Goal: Information Seeking & Learning: Learn about a topic

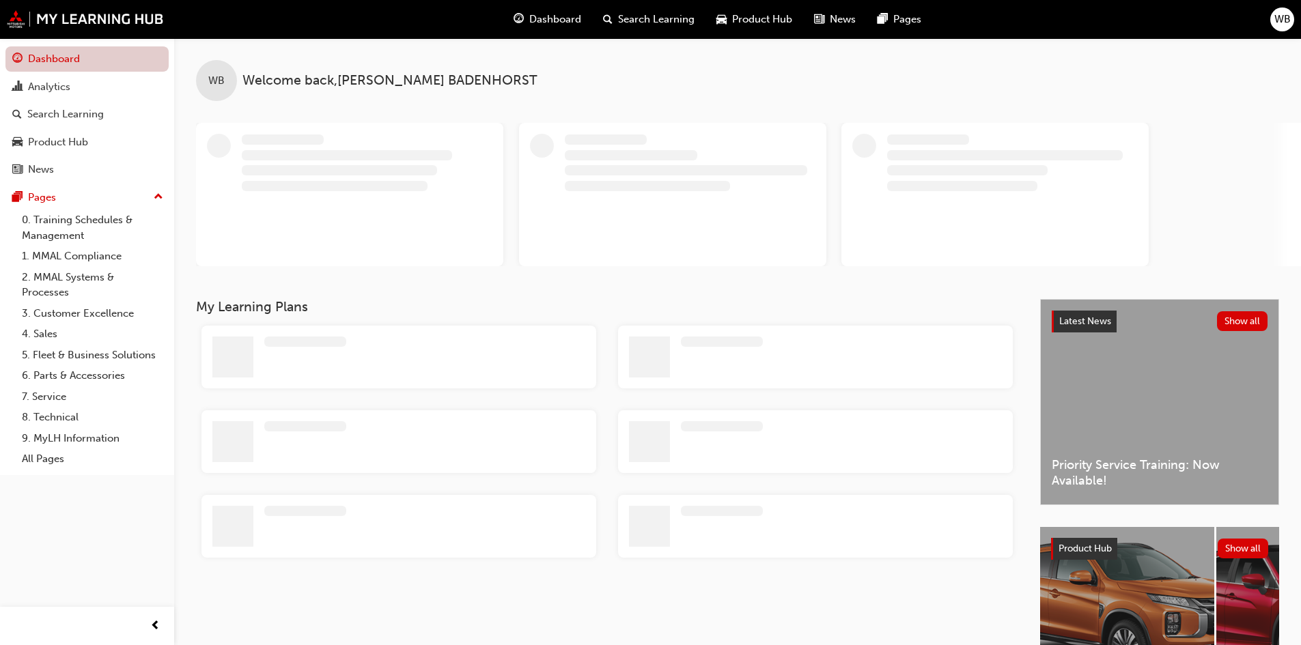
click at [53, 59] on link "Dashboard" at bounding box center [86, 58] width 163 height 25
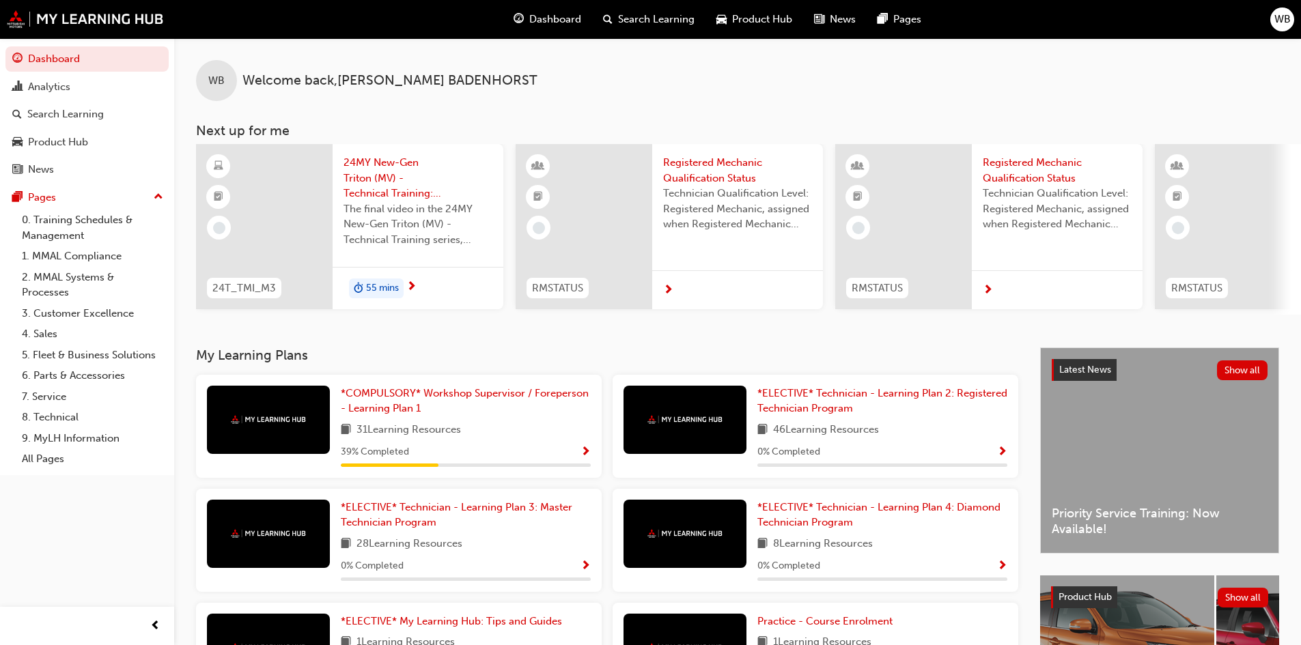
click at [386, 279] on div "55 mins" at bounding box center [376, 289] width 55 height 20
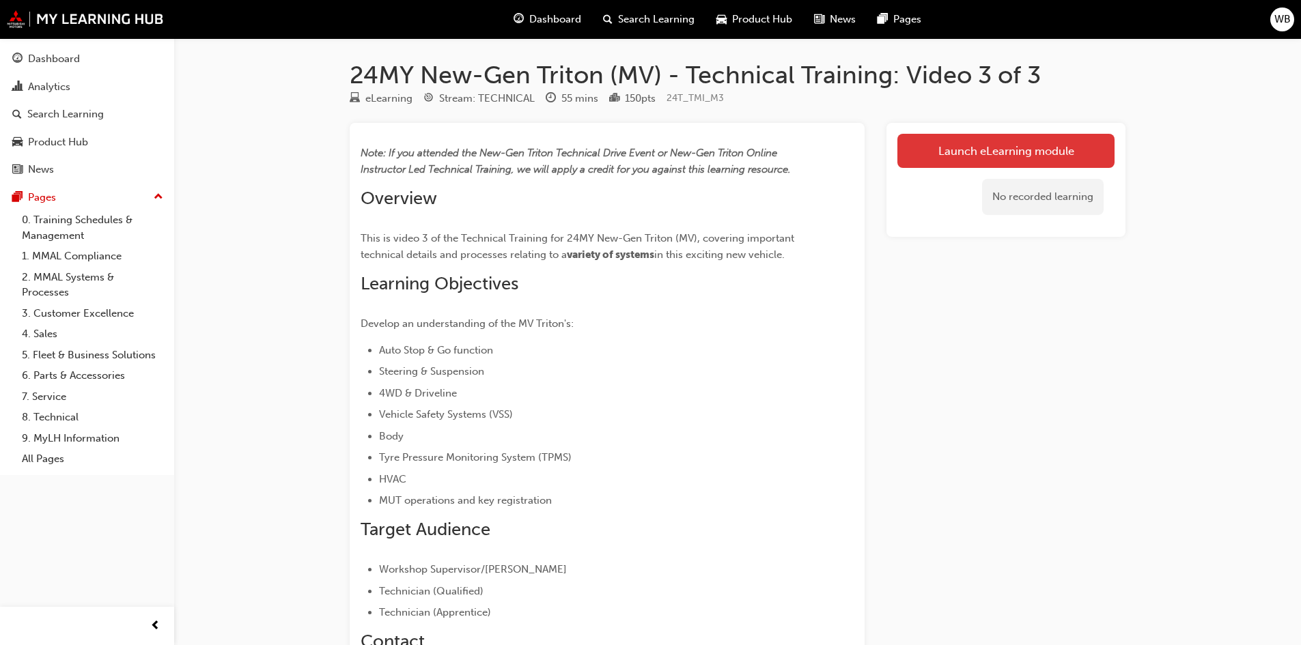
click at [983, 150] on link "Launch eLearning module" at bounding box center [1005, 151] width 217 height 34
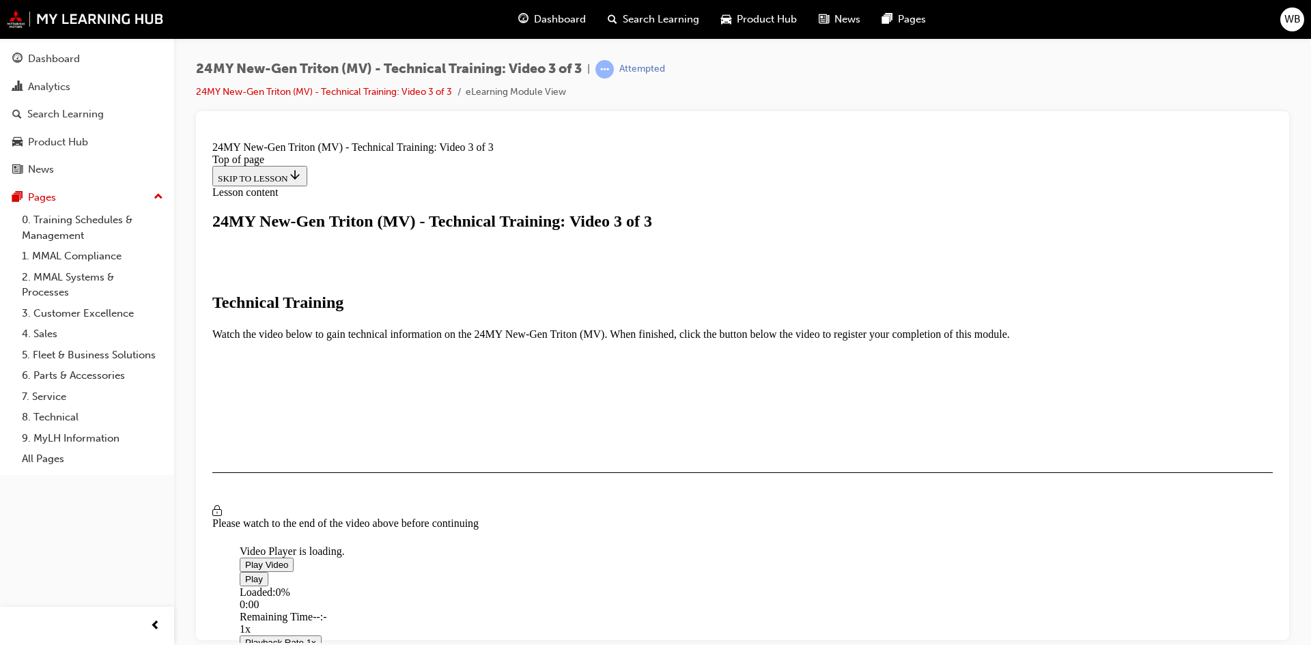
click at [245, 559] on span "Video player" at bounding box center [245, 564] width 0 height 10
click at [245, 574] on span "Video player" at bounding box center [245, 579] width 0 height 10
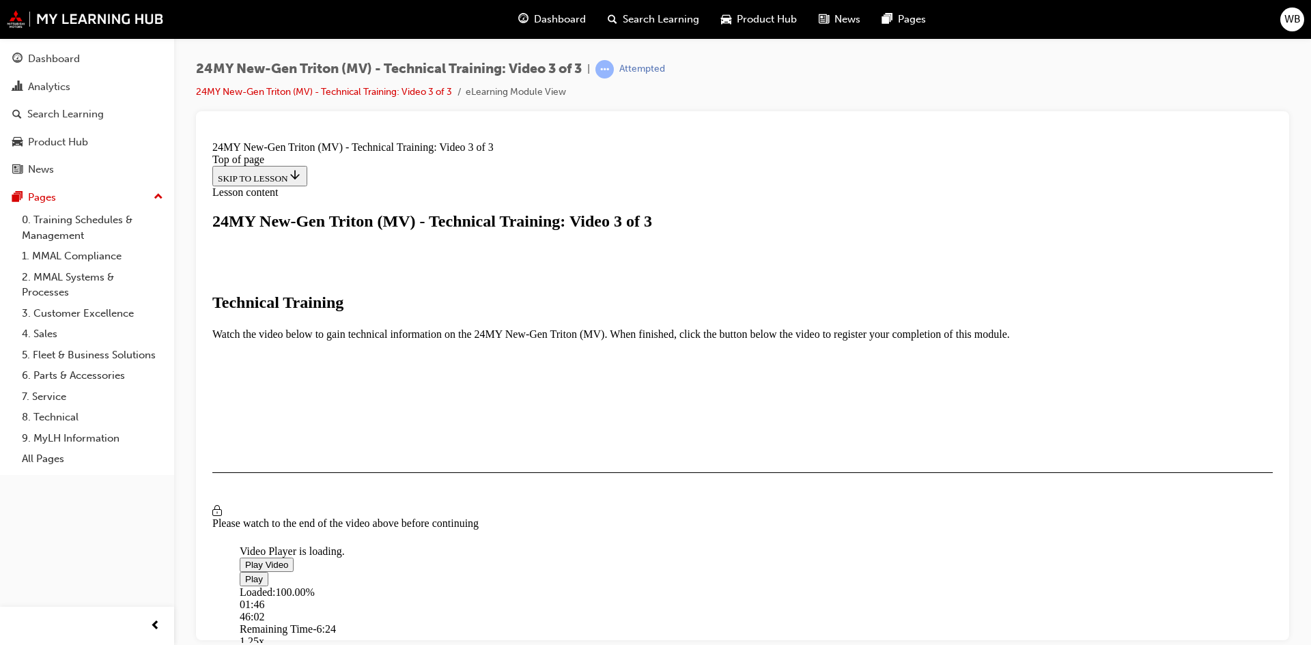
click at [245, 559] on span "Video player" at bounding box center [245, 564] width 0 height 10
click at [351, 520] on button "I HAVE WATCHED THIS VIDEO" at bounding box center [281, 512] width 139 height 15
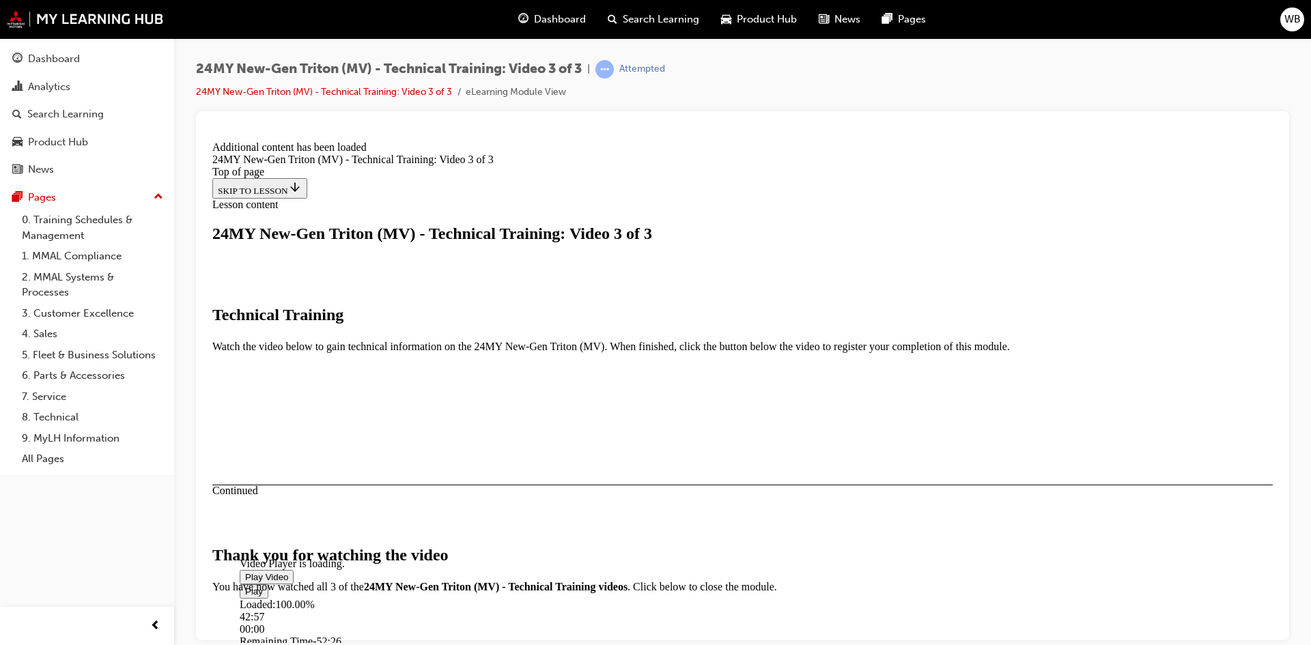
scroll to position [433, 0]
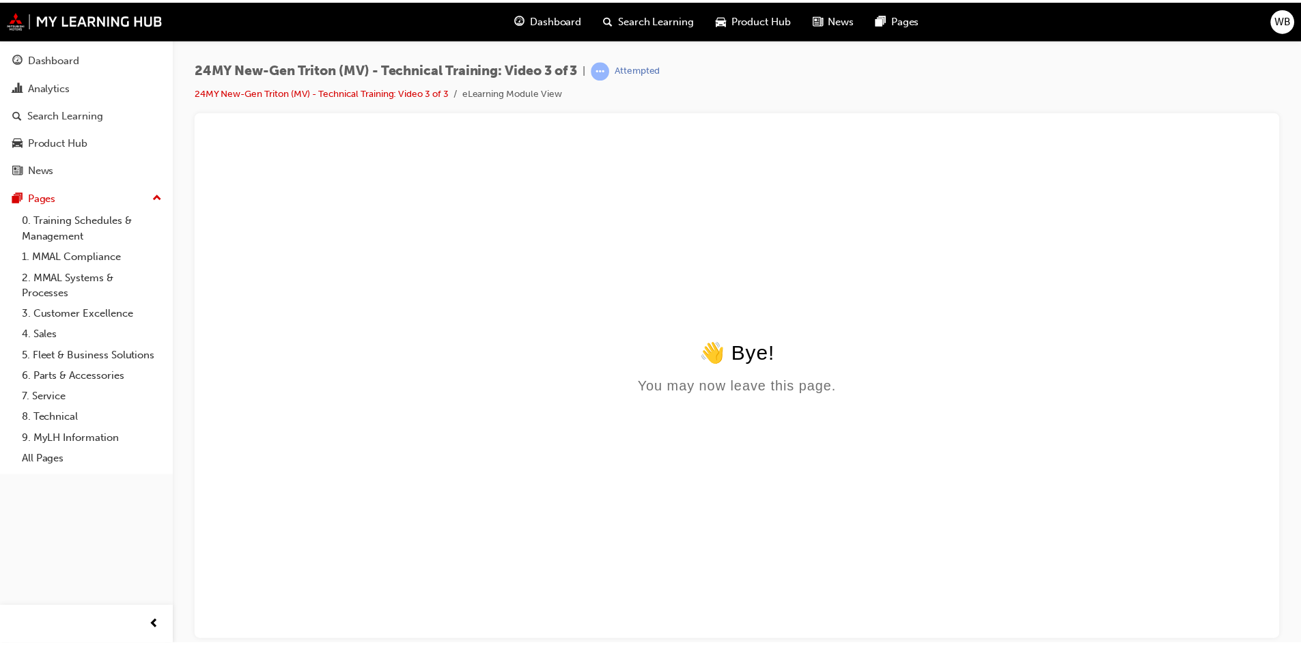
scroll to position [0, 0]
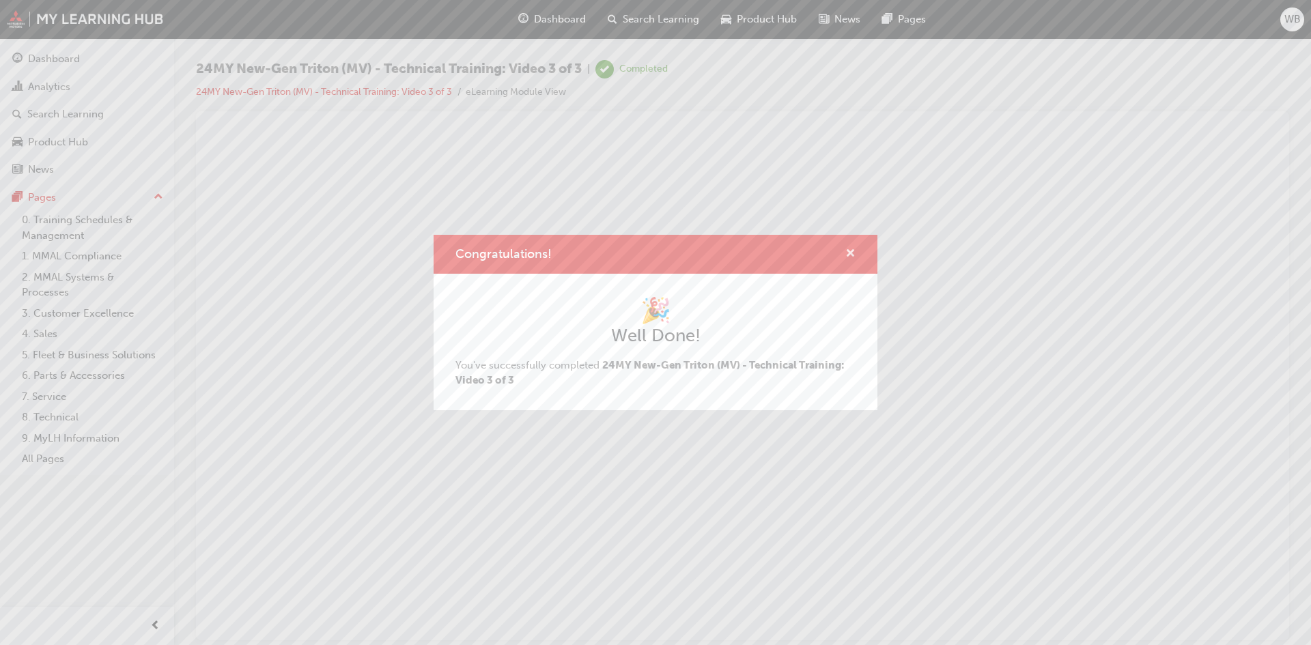
click at [854, 249] on span "cross-icon" at bounding box center [850, 255] width 10 height 12
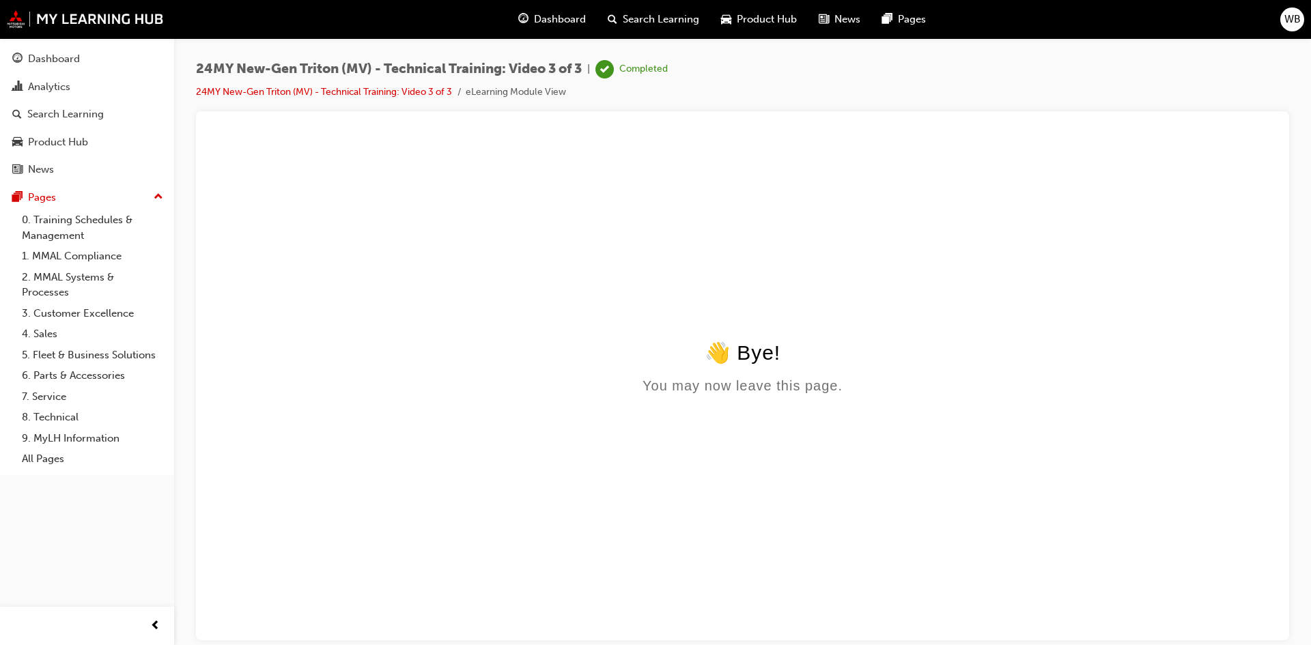
click at [559, 18] on span "Dashboard" at bounding box center [560, 20] width 52 height 16
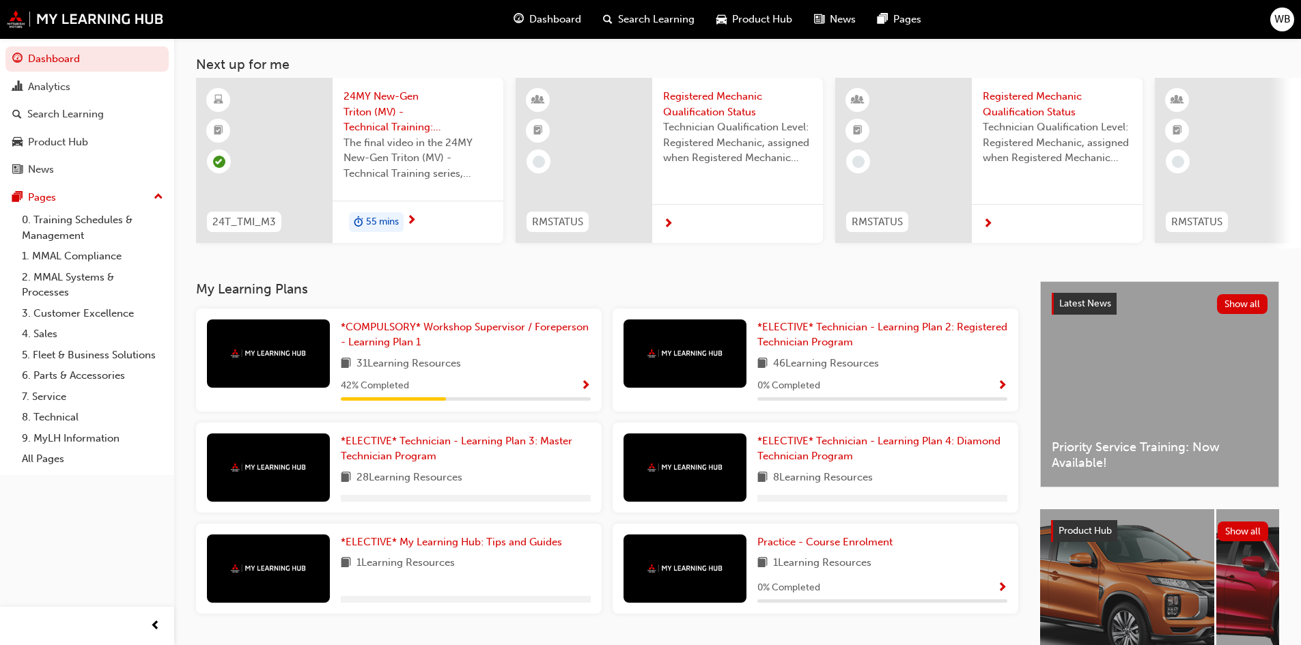
scroll to position [68, 0]
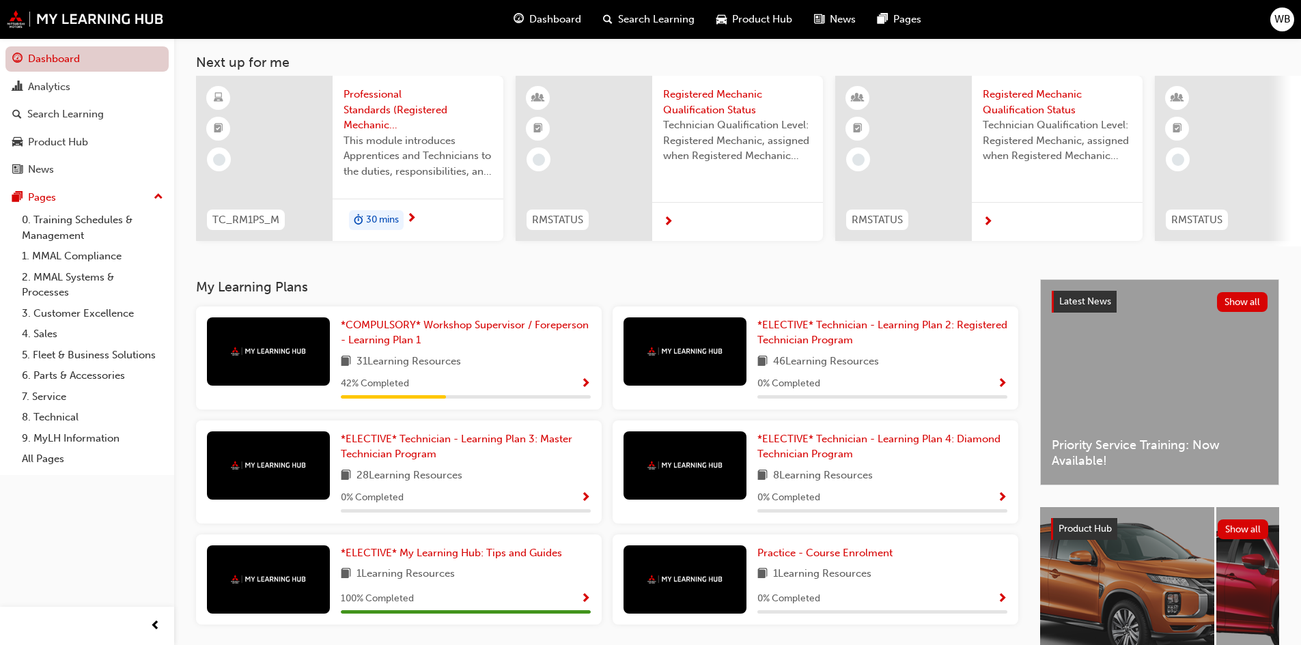
click at [48, 59] on link "Dashboard" at bounding box center [86, 58] width 163 height 25
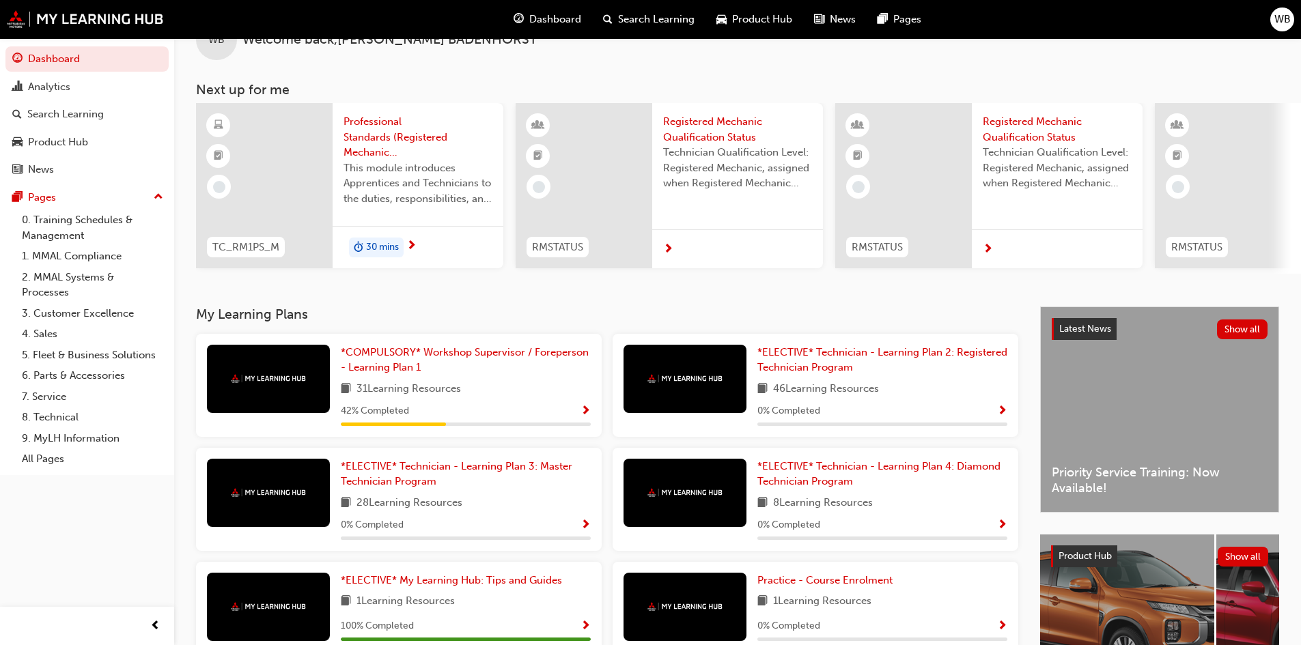
scroll to position [0, 0]
